Goal: Find specific page/section: Find specific page/section

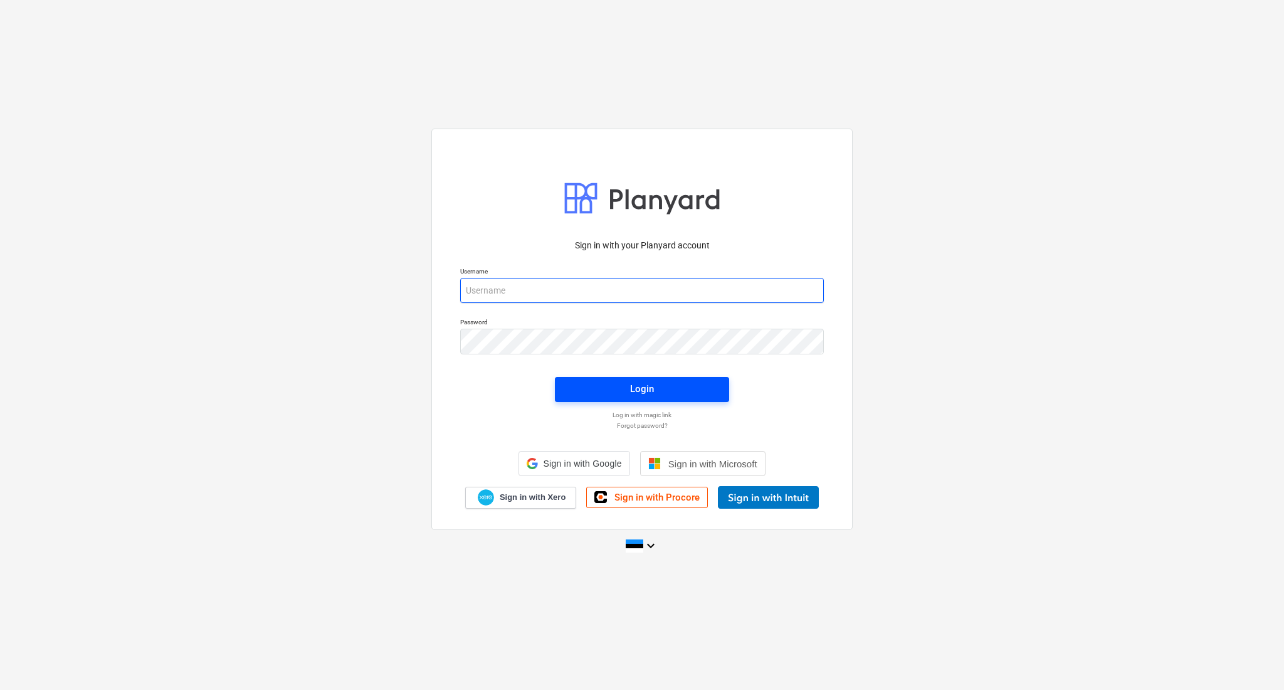
type input "[PERSON_NAME][EMAIL_ADDRESS][DOMAIN_NAME]"
click at [595, 380] on button "Login" at bounding box center [642, 389] width 174 height 25
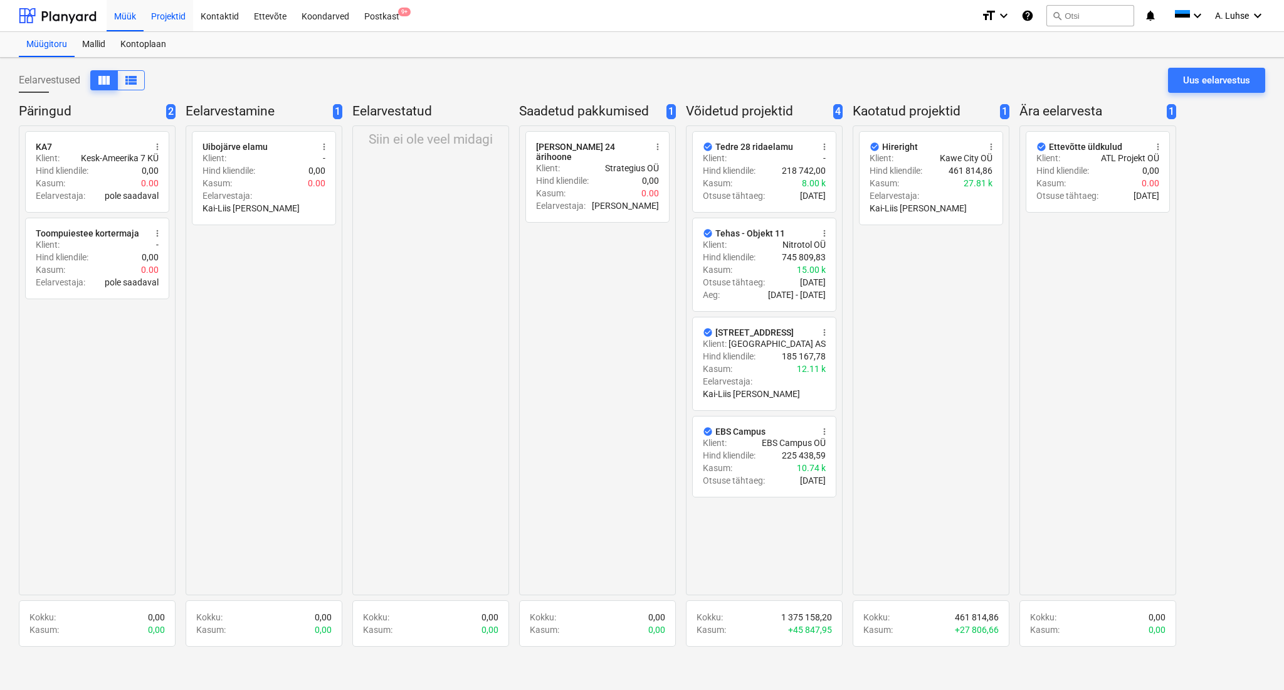
click at [176, 20] on div "Projektid" at bounding box center [169, 15] width 50 height 32
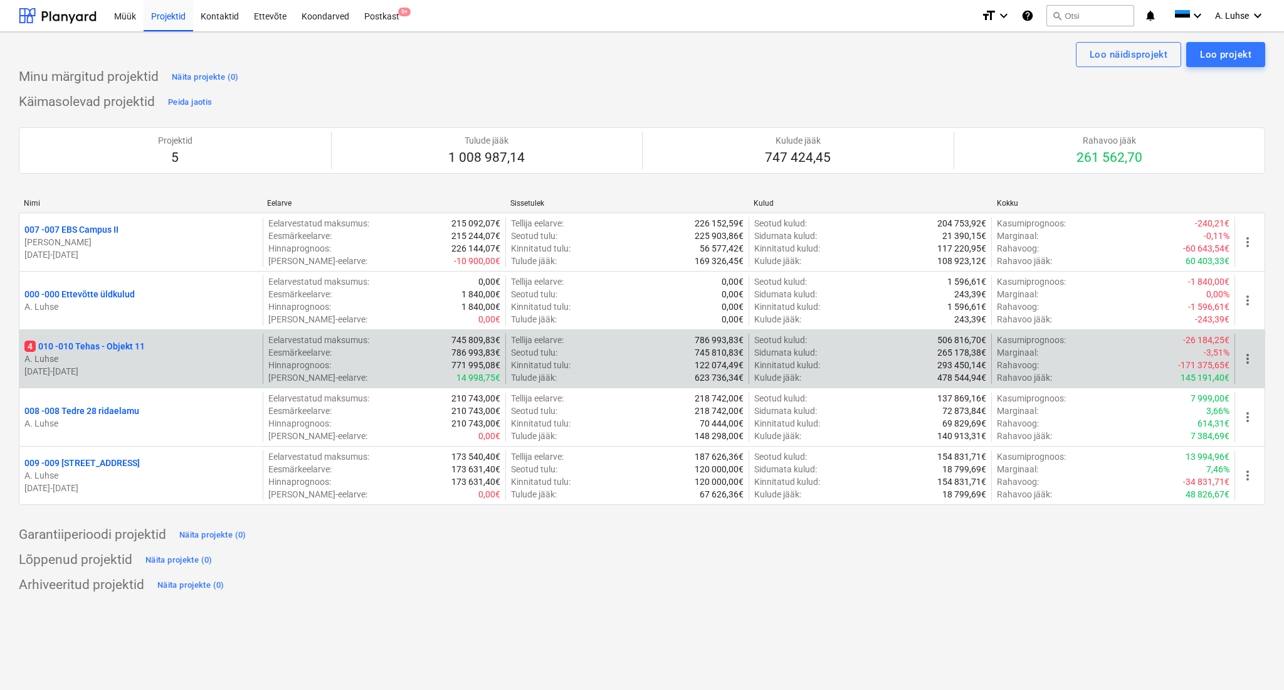
click at [215, 359] on p "A. Luhse" at bounding box center [140, 358] width 233 height 13
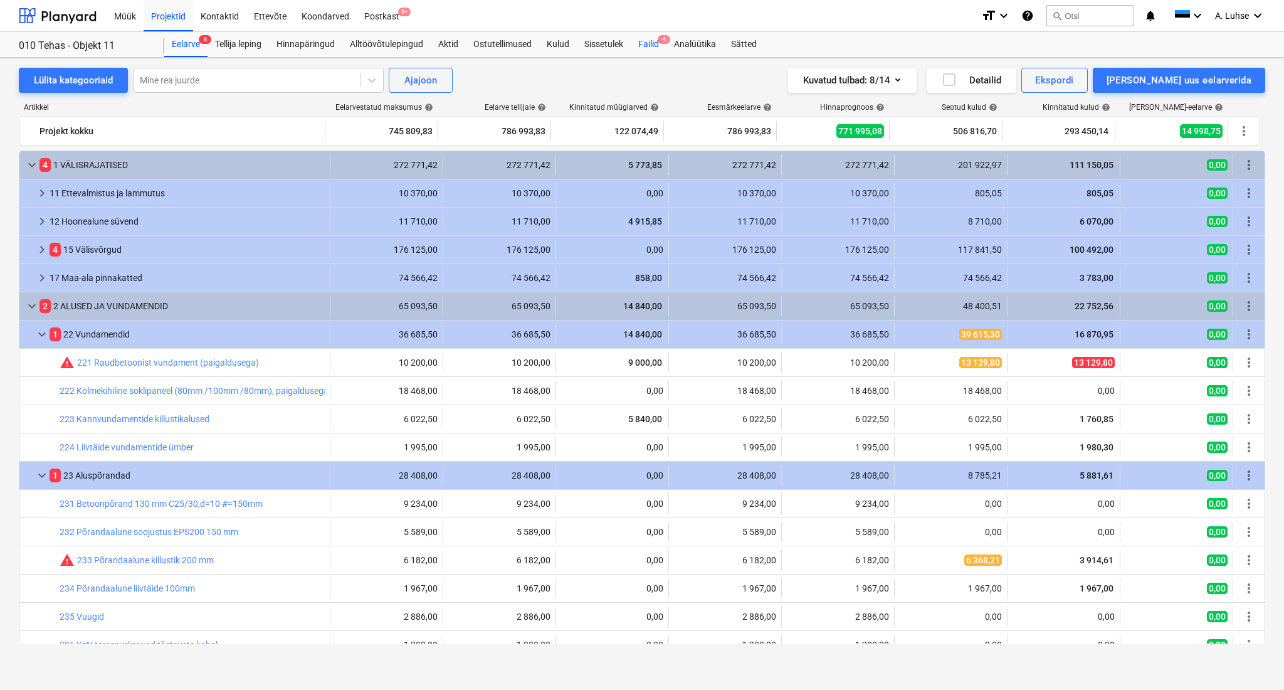
click at [642, 41] on div "Failid 4" at bounding box center [649, 44] width 36 height 25
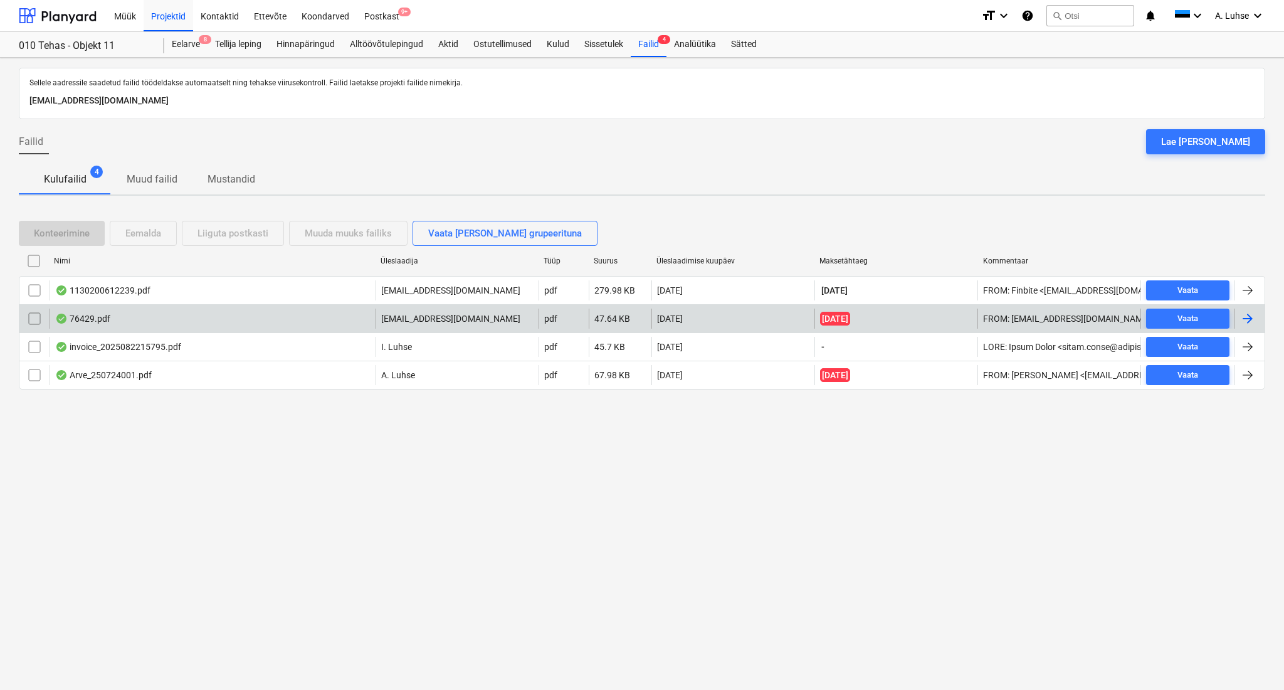
click at [273, 326] on div "76429.pdf" at bounding box center [213, 319] width 326 height 20
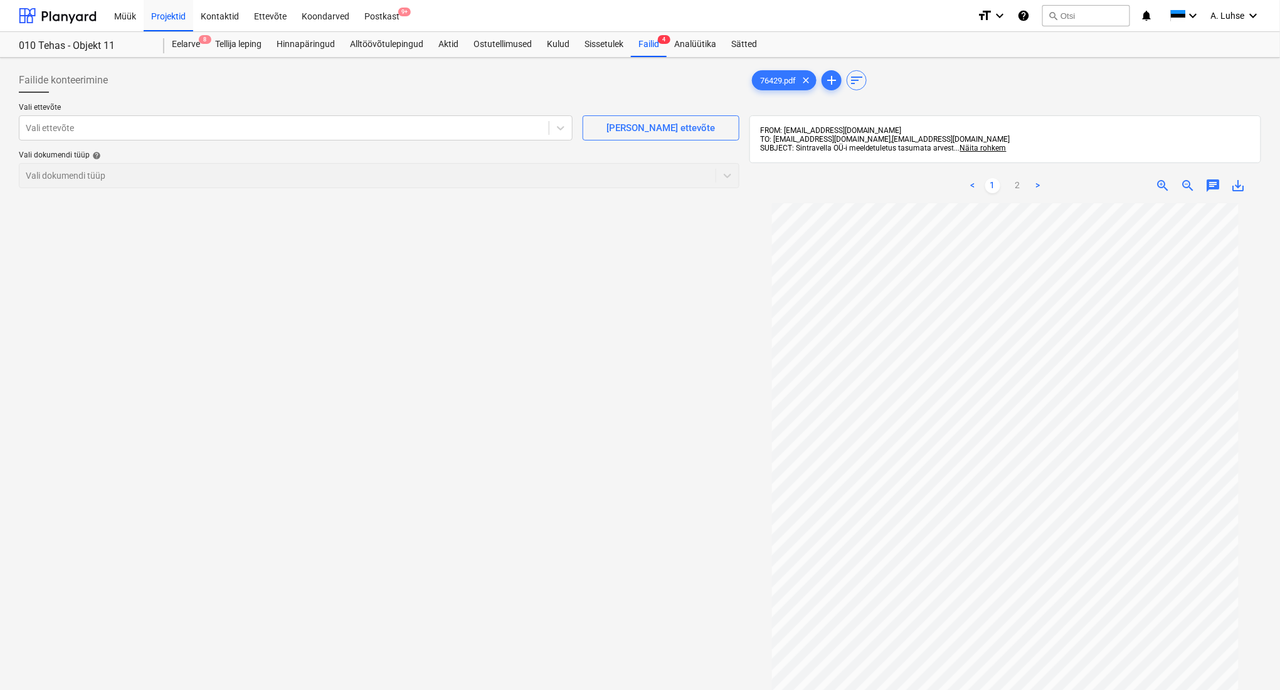
scroll to position [7, 0]
